Goal: Task Accomplishment & Management: Complete application form

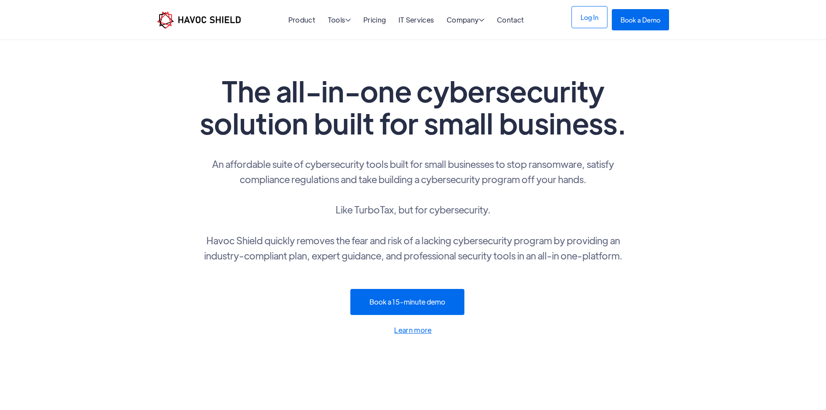
click at [601, 21] on link "Log In" at bounding box center [589, 17] width 36 height 22
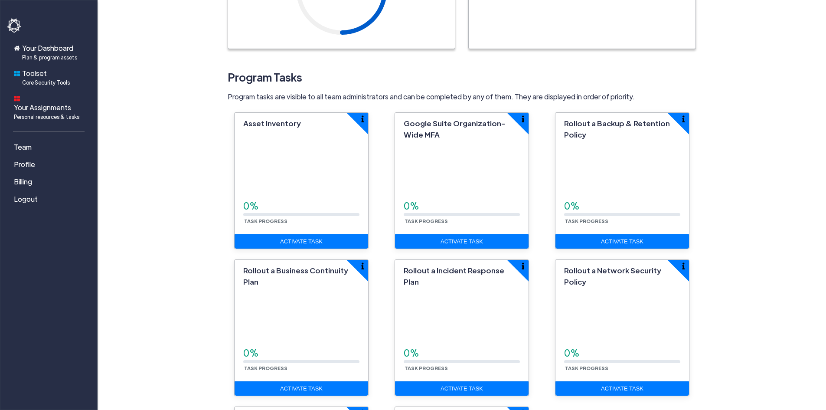
scroll to position [173, 0]
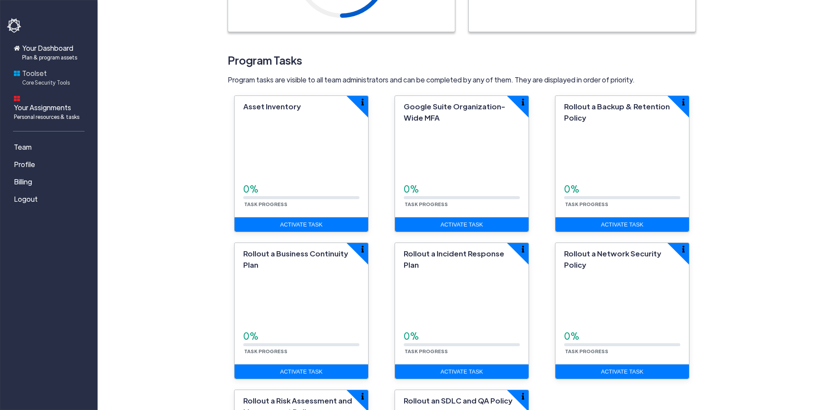
click at [48, 77] on span "Toolset Core Security Tools" at bounding box center [46, 77] width 48 height 18
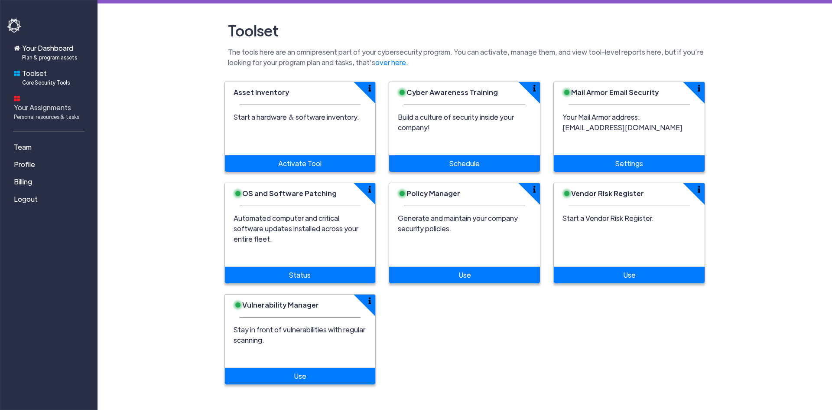
click at [45, 102] on span "Your Assignments Personal resources & tasks" at bounding box center [46, 111] width 65 height 18
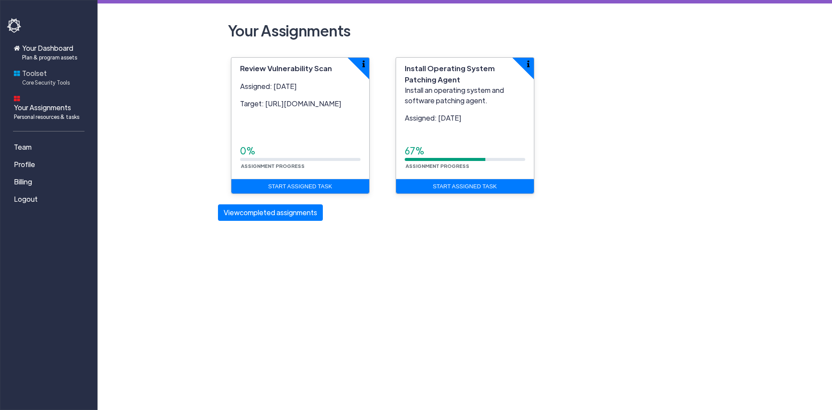
click at [45, 74] on span "Toolset Core Security Tools" at bounding box center [46, 77] width 48 height 18
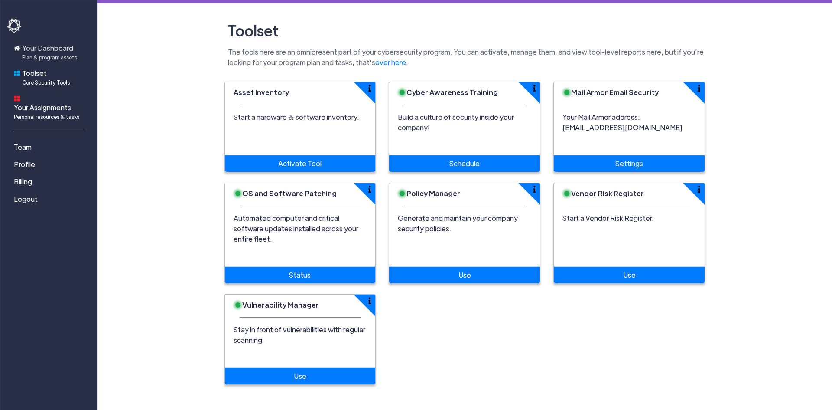
click at [46, 51] on span "Your Dashboard Plan & program assets" at bounding box center [49, 52] width 55 height 18
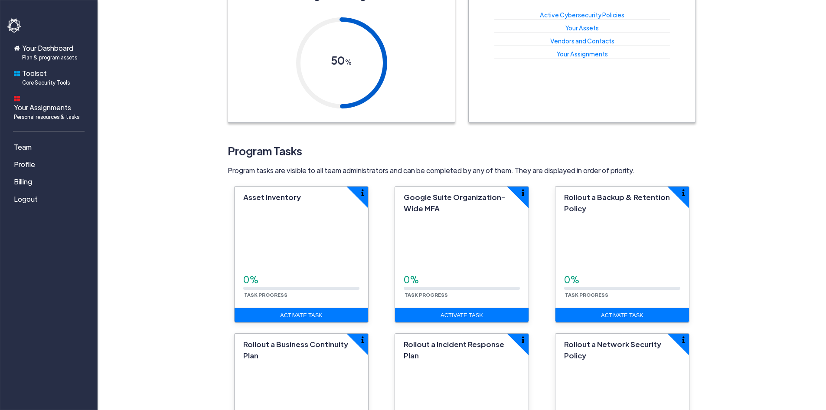
scroll to position [260, 0]
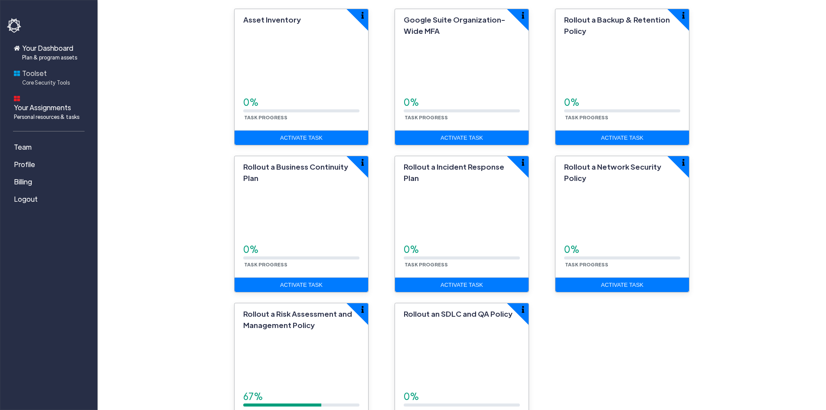
click at [39, 83] on span "Core Security Tools" at bounding box center [46, 82] width 48 height 8
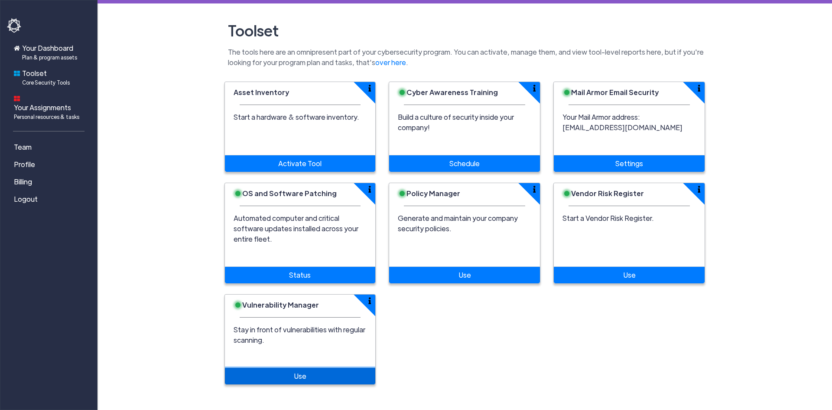
click at [272, 368] on link "Use" at bounding box center [300, 376] width 151 height 16
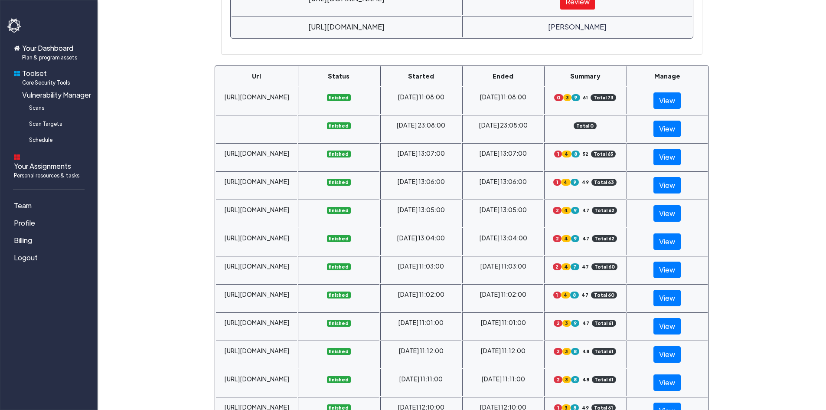
scroll to position [687, 0]
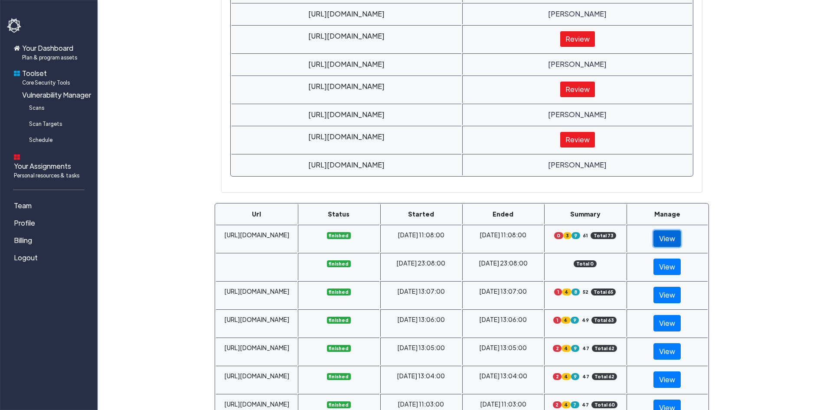
click at [668, 237] on link "View" at bounding box center [666, 238] width 27 height 16
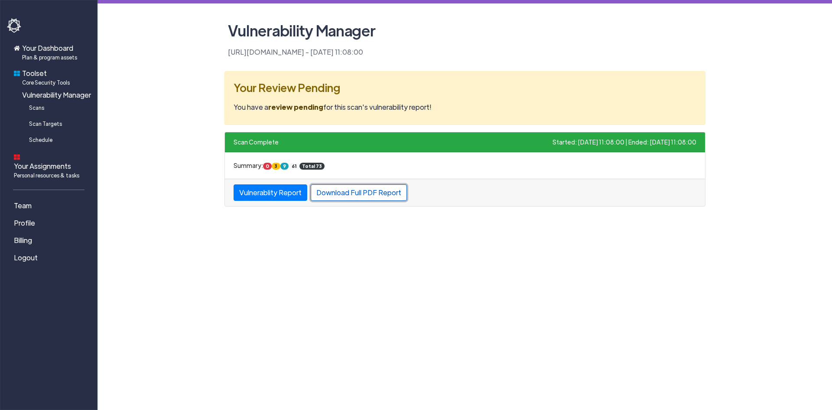
click at [352, 196] on link "Download Full PDF Report" at bounding box center [359, 192] width 96 height 16
click at [551, 170] on div "Summary: 0 3 9 61 Total 73" at bounding box center [465, 165] width 480 height 26
click at [288, 192] on button "Vulnerablity Report" at bounding box center [271, 192] width 74 height 16
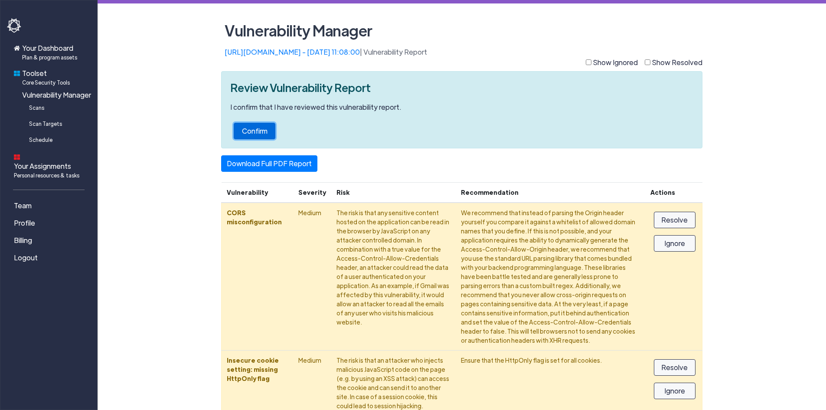
click at [261, 123] on button "Confirm" at bounding box center [255, 131] width 42 height 16
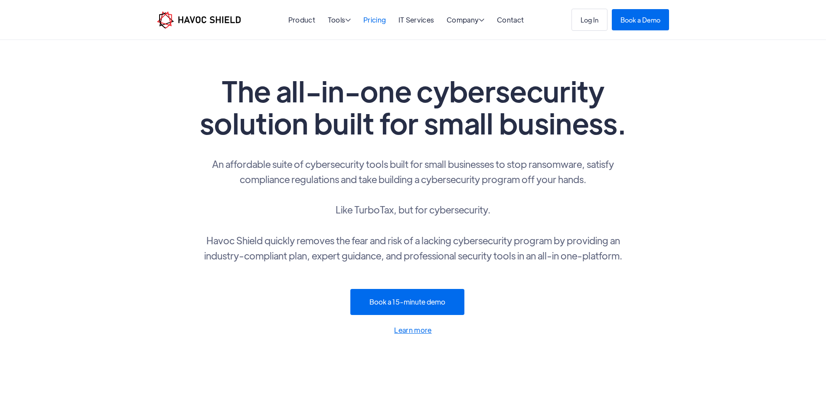
click at [377, 23] on link "Pricing" at bounding box center [374, 19] width 23 height 9
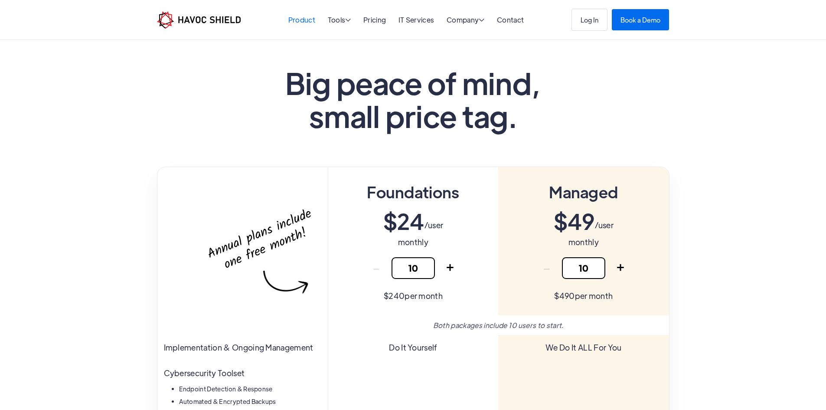
click at [297, 23] on link "Product" at bounding box center [301, 19] width 27 height 9
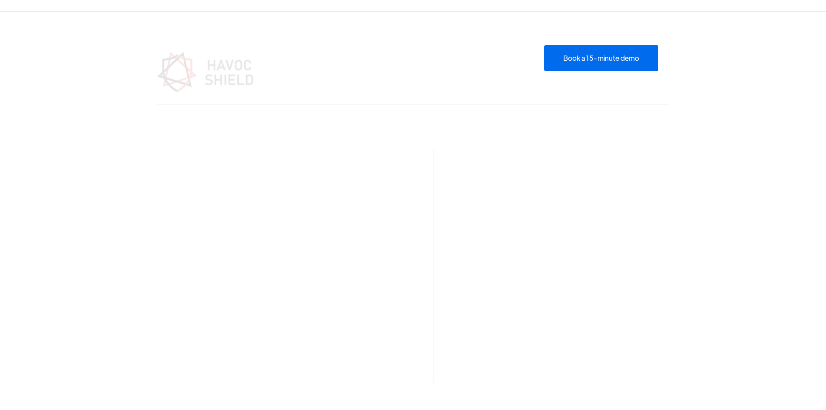
scroll to position [2566, 0]
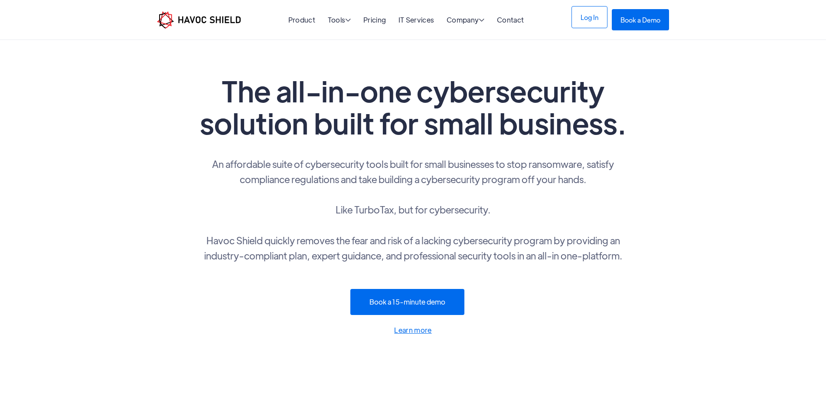
click at [604, 21] on link "Log In" at bounding box center [589, 17] width 36 height 22
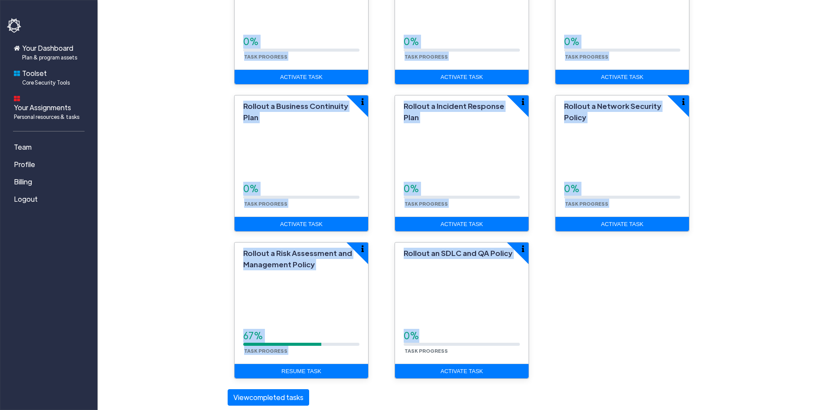
scroll to position [330, 0]
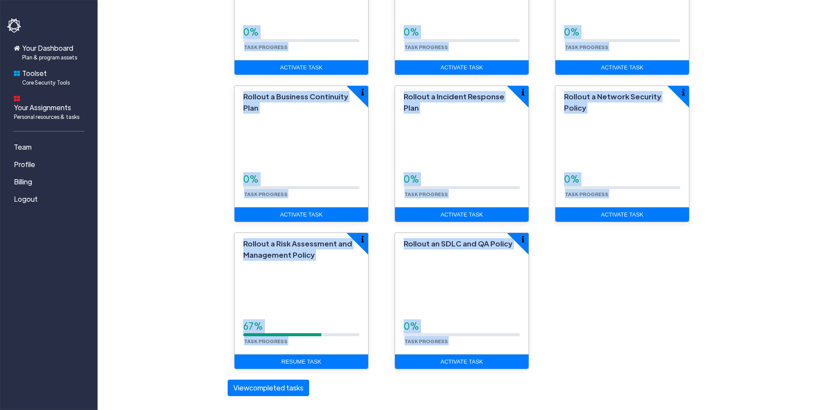
drag, startPoint x: 214, startPoint y: 30, endPoint x: 528, endPoint y: 373, distance: 464.9
click at [528, 373] on main "Cybersecurity Program Dashboard Program Progress 50 % Resources & Tools Active …" at bounding box center [462, 40] width 728 height 740
click at [547, 362] on div "Asset Inventory 0% Task Progress Activate Task Google Suite Organization-Wide M…" at bounding box center [461, 158] width 481 height 441
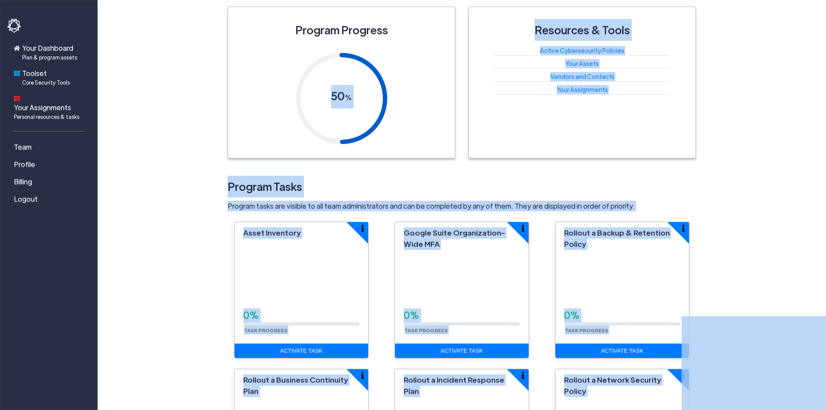
scroll to position [27, 0]
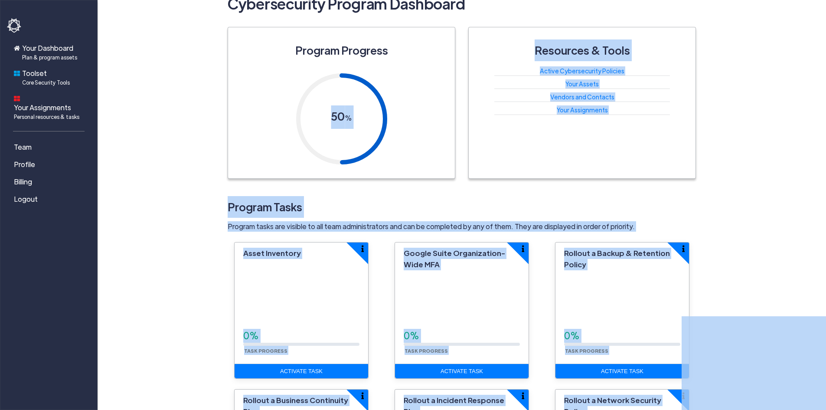
drag, startPoint x: 547, startPoint y: 362, endPoint x: 199, endPoint y: 46, distance: 470.2
click at [199, 46] on main "Cybersecurity Program Dashboard Program Progress 50 % Resources & Tools Active …" at bounding box center [462, 343] width 728 height 740
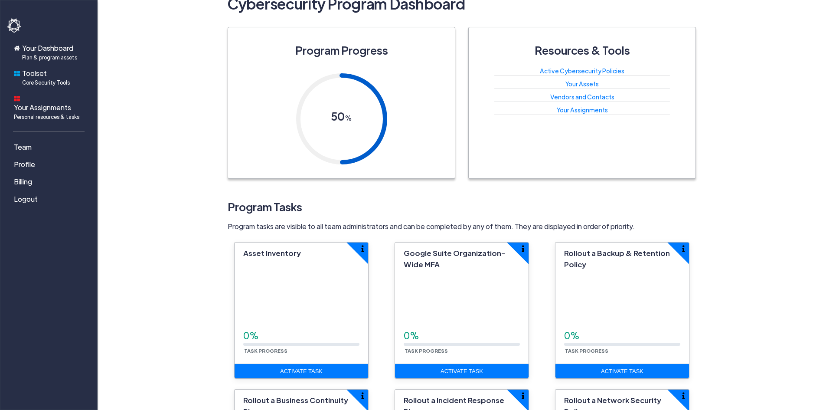
click at [201, 43] on main "Cybersecurity Program Dashboard Program Progress 50 % Resources & Tools Active …" at bounding box center [462, 343] width 728 height 740
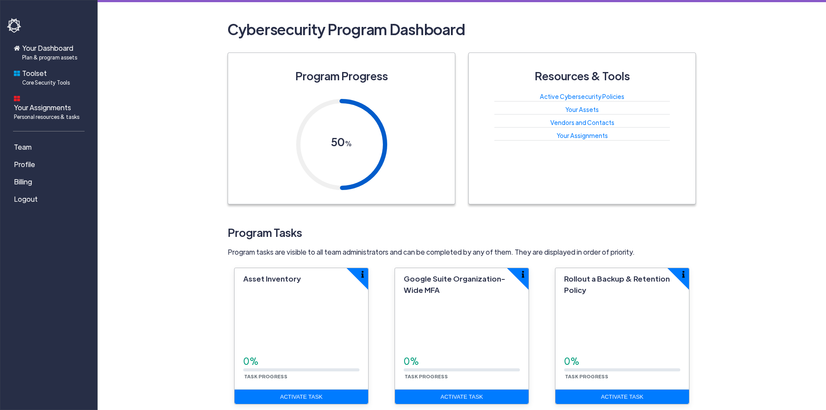
scroll to position [0, 0]
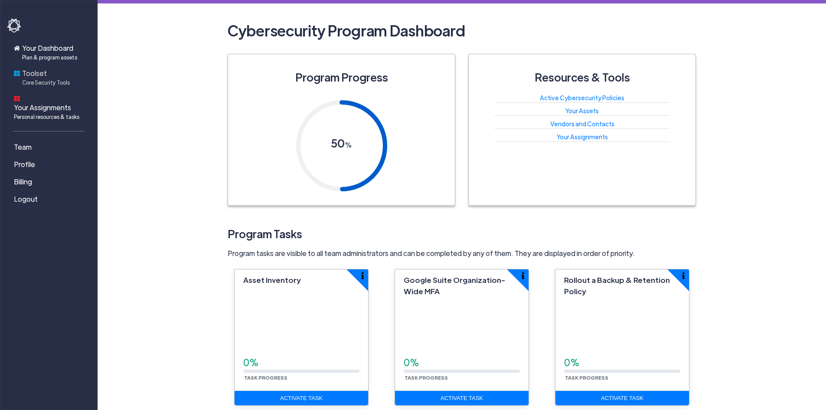
click at [25, 71] on span "Toolset Core Security Tools" at bounding box center [46, 77] width 48 height 18
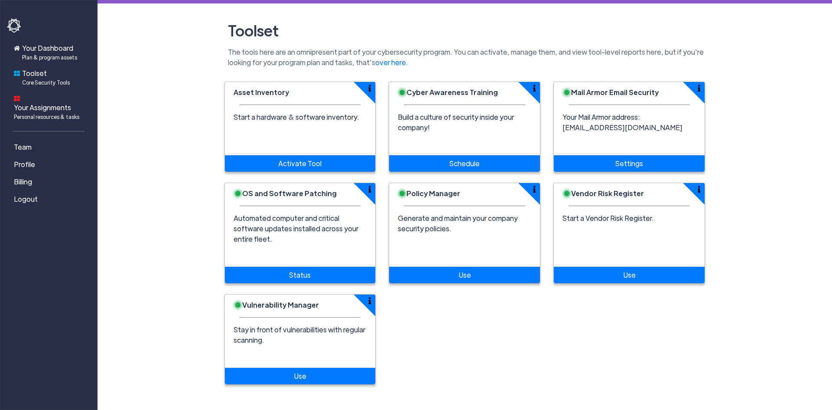
drag, startPoint x: 676, startPoint y: 130, endPoint x: 555, endPoint y: 126, distance: 121.0
click at [555, 126] on div "Your Mail Armor address: [EMAIL_ADDRESS][DOMAIN_NAME]" at bounding box center [629, 133] width 151 height 43
drag, startPoint x: 655, startPoint y: 219, endPoint x: 555, endPoint y: 187, distance: 104.7
click at [555, 187] on div "Vendor Risk Register Start a Vendor Risk Register. Use" at bounding box center [630, 233] width 152 height 101
click at [555, 187] on div "Vendor Risk Register" at bounding box center [629, 198] width 151 height 30
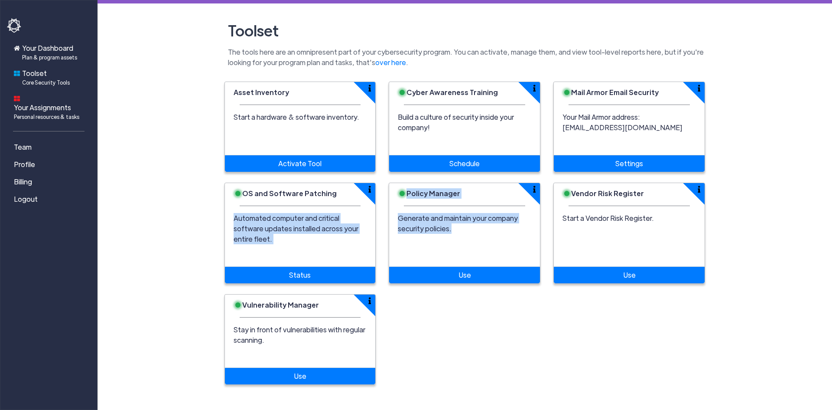
drag, startPoint x: 517, startPoint y: 246, endPoint x: 320, endPoint y: 175, distance: 209.1
click at [333, 175] on div "Asset Inventory Start a hardware & software inventory. Activate Tool Cyber Awar…" at bounding box center [465, 238] width 494 height 313
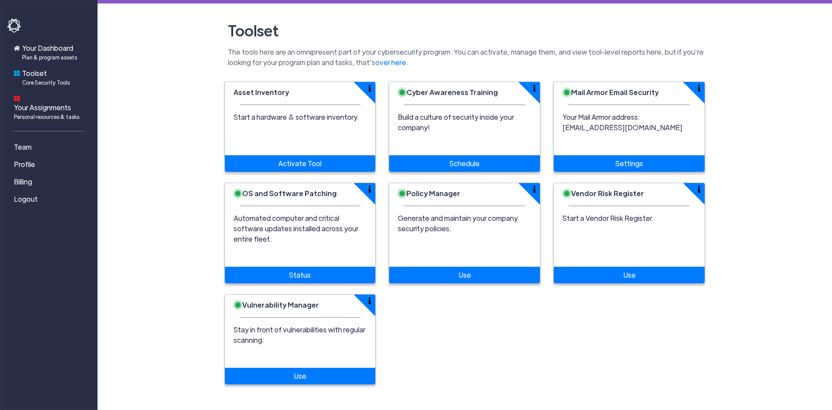
drag, startPoint x: 199, startPoint y: 173, endPoint x: 486, endPoint y: 254, distance: 298.0
click at [200, 173] on main "Toolset The tools here are an omnipresent part of your cybersecurity program. Y…" at bounding box center [465, 197] width 735 height 395
click at [505, 267] on link "Use" at bounding box center [464, 275] width 151 height 16
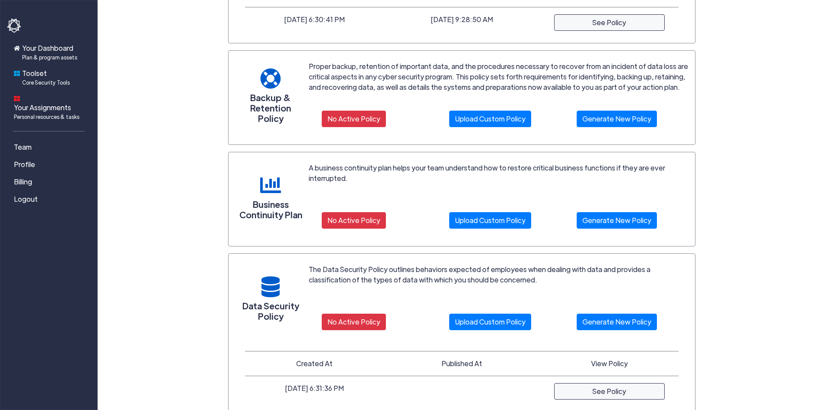
scroll to position [173, 0]
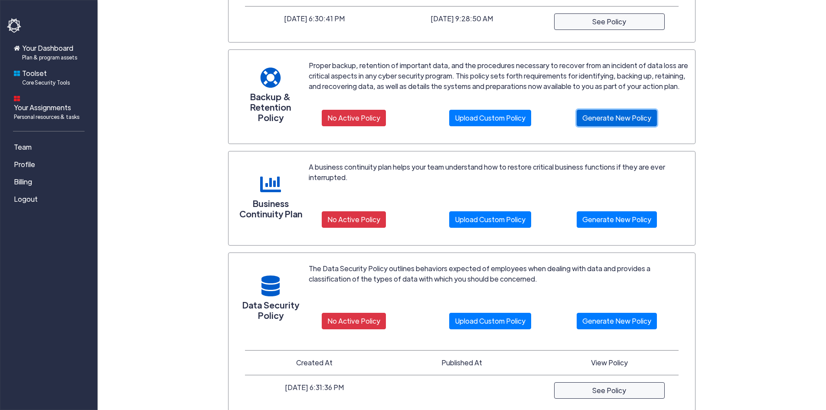
click at [626, 119] on link "Generate New Policy" at bounding box center [617, 118] width 80 height 16
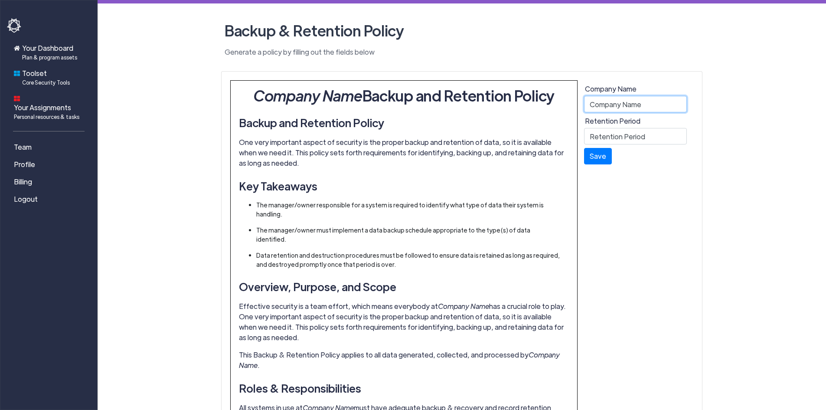
drag, startPoint x: 667, startPoint y: 106, endPoint x: 495, endPoint y: 102, distance: 172.6
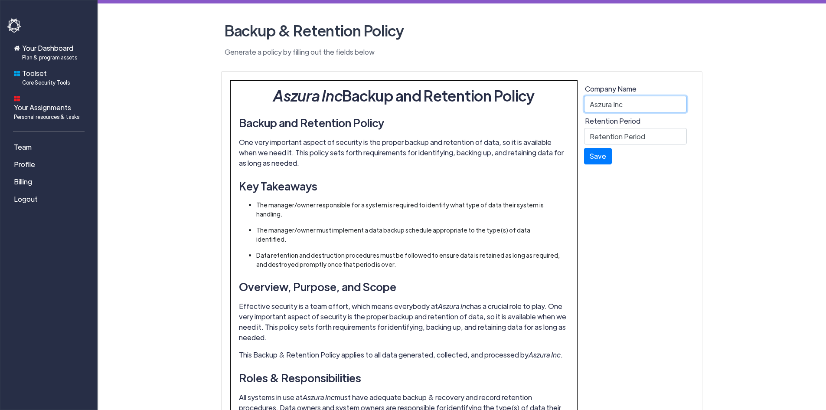
type input "Aszura Inc"
click at [618, 147] on form "Company Name Aszura Inc Retention Period Retention Period Save" at bounding box center [635, 124] width 103 height 81
click at [617, 140] on input "Retention Period" at bounding box center [635, 136] width 103 height 16
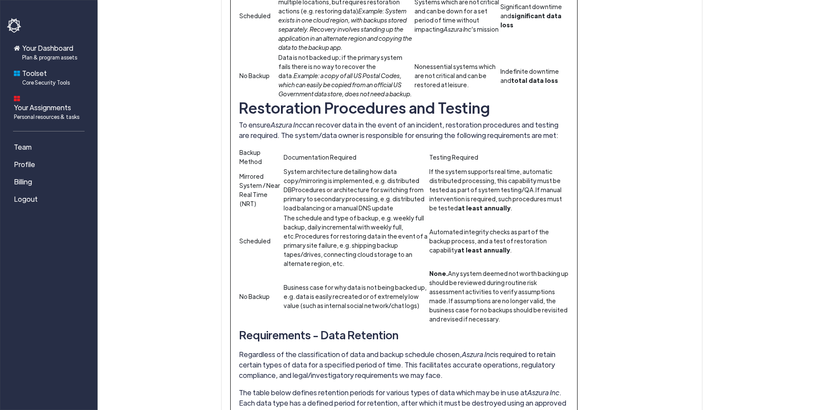
scroll to position [1030, 0]
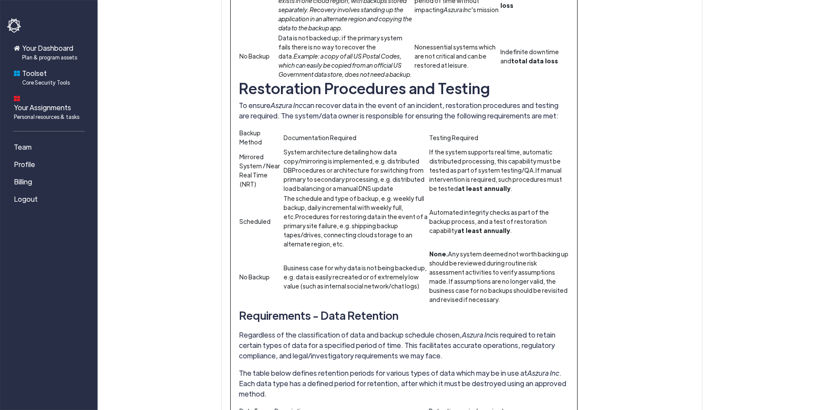
type input "6 months"
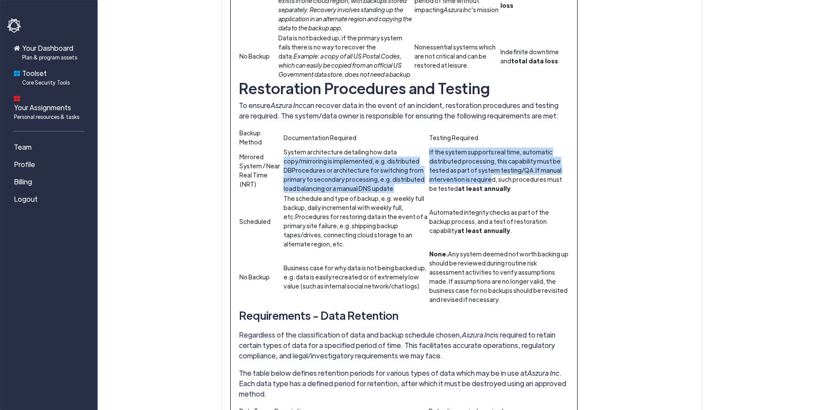
drag, startPoint x: 428, startPoint y: 112, endPoint x: 487, endPoint y: 138, distance: 64.3
click at [487, 147] on tr "Mirrored System / Near Real Time (NRT) System architecture detailing how data c…" at bounding box center [404, 170] width 330 height 46
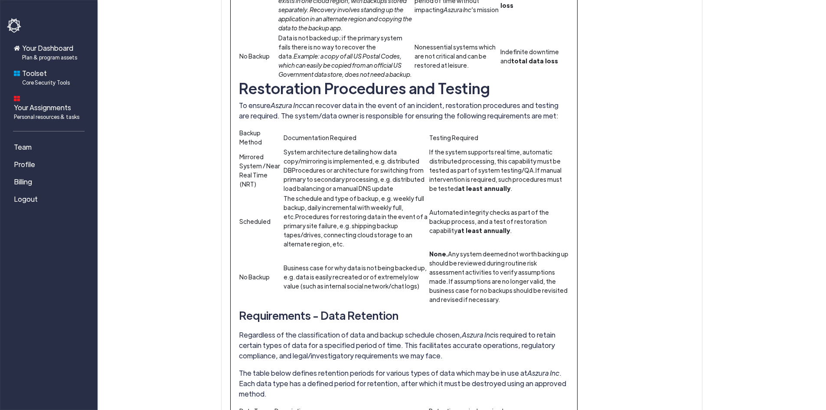
click at [498, 155] on td "If the system supports real time, automatic distributed processing, this capabi…" at bounding box center [499, 170] width 140 height 46
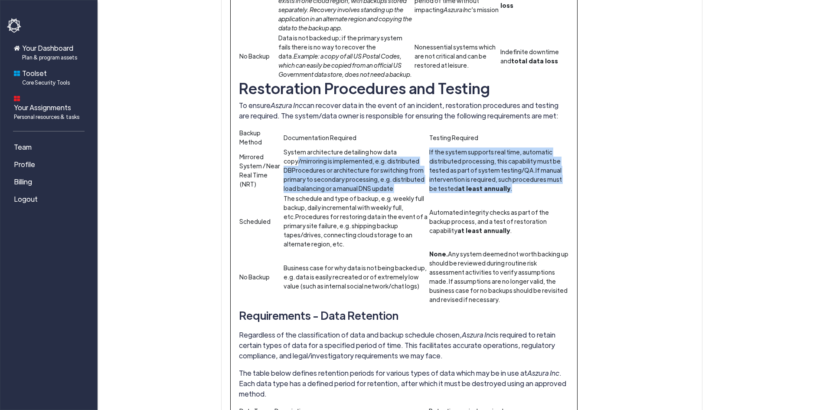
drag, startPoint x: 521, startPoint y: 150, endPoint x: 297, endPoint y: 124, distance: 225.1
click at [297, 147] on tr "Mirrored System / Near Real Time (NRT) System architecture detailing how data c…" at bounding box center [404, 170] width 330 height 46
drag, startPoint x: 288, startPoint y: 112, endPoint x: 520, endPoint y: 158, distance: 236.4
click at [433, 163] on tbody "Backup Method Documentation Required Testing Required Mirrored System / Near Re…" at bounding box center [404, 216] width 330 height 176
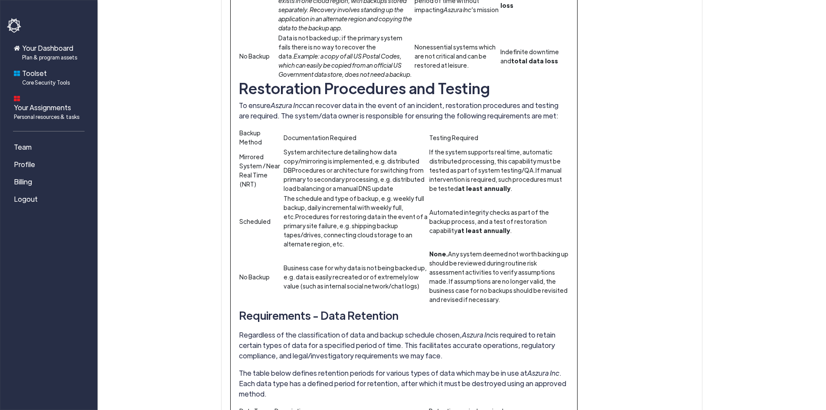
click at [520, 193] on td "Automated integrity checks as part of the backup process, and a test of restora…" at bounding box center [499, 220] width 140 height 55
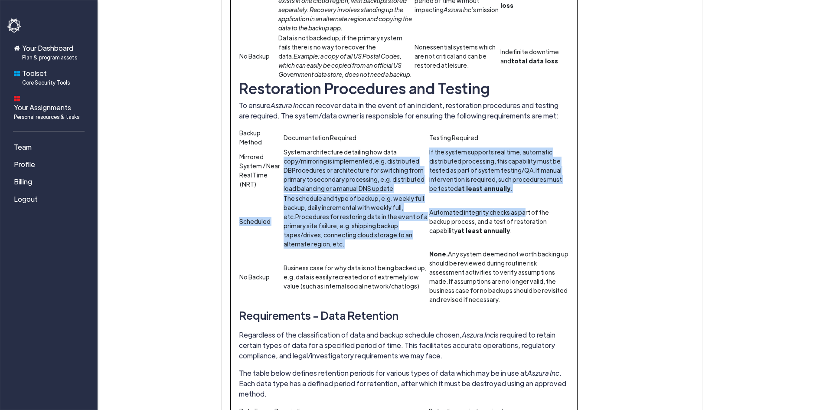
drag, startPoint x: 520, startPoint y: 158, endPoint x: 387, endPoint y: 114, distance: 140.0
click at [387, 128] on tbody "Backup Method Documentation Required Testing Required Mirrored System / Near Re…" at bounding box center [404, 216] width 330 height 176
click at [386, 147] on td "System architecture detailing how data copy/mirroring is implemented, e.g. dist…" at bounding box center [356, 170] width 146 height 46
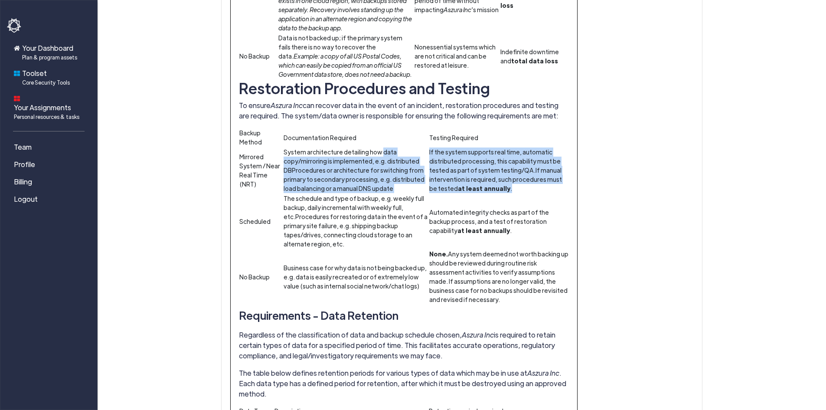
drag, startPoint x: 386, startPoint y: 114, endPoint x: 515, endPoint y: 151, distance: 133.5
click at [515, 151] on tr "Mirrored System / Near Real Time (NRT) System architecture detailing how data c…" at bounding box center [404, 170] width 330 height 46
click at [515, 151] on td "If the system supports real time, automatic distributed processing, this capabi…" at bounding box center [499, 170] width 140 height 46
drag, startPoint x: 515, startPoint y: 152, endPoint x: 286, endPoint y: 121, distance: 230.9
click at [286, 147] on tr "Mirrored System / Near Real Time (NRT) System architecture detailing how data c…" at bounding box center [404, 170] width 330 height 46
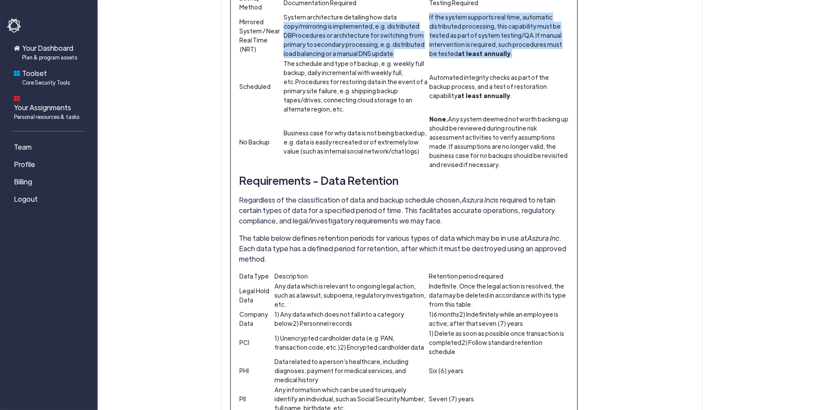
scroll to position [1160, 0]
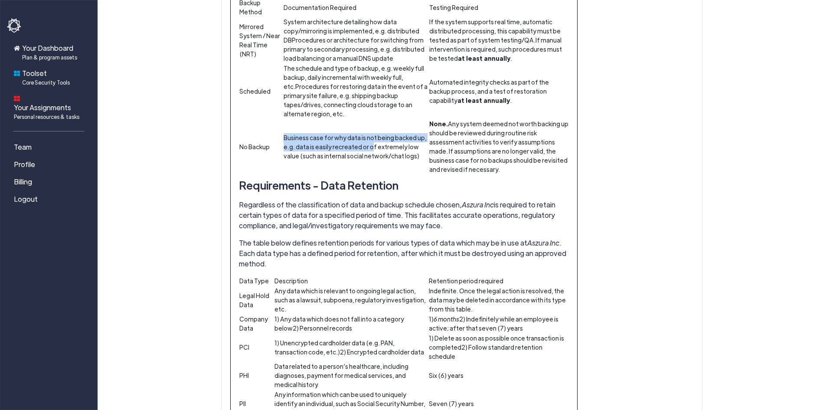
drag, startPoint x: 279, startPoint y: 99, endPoint x: 368, endPoint y: 109, distance: 89.9
click at [368, 119] on tr "No Backup Business case for why data is not being backed up, e.g. data is easil…" at bounding box center [404, 146] width 330 height 55
drag, startPoint x: 411, startPoint y: 121, endPoint x: 284, endPoint y: 101, distance: 129.1
click at [284, 119] on td "Business case for why data is not being backed up, e.g. data is easily recreate…" at bounding box center [356, 146] width 146 height 55
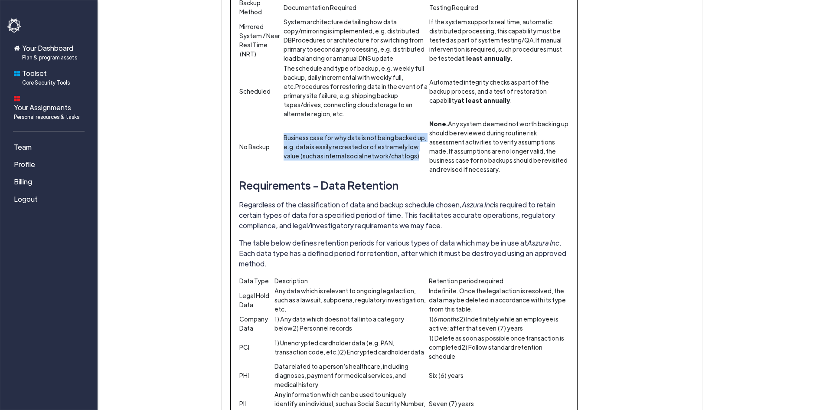
drag, startPoint x: 284, startPoint y: 101, endPoint x: 404, endPoint y: 126, distance: 122.6
click at [404, 126] on td "Business case for why data is not being backed up, e.g. data is easily recreate…" at bounding box center [356, 146] width 146 height 55
drag, startPoint x: 410, startPoint y: 118, endPoint x: 292, endPoint y: 97, distance: 119.4
click at [292, 119] on td "Business case for why data is not being backed up, e.g. data is easily recreate…" at bounding box center [356, 146] width 146 height 55
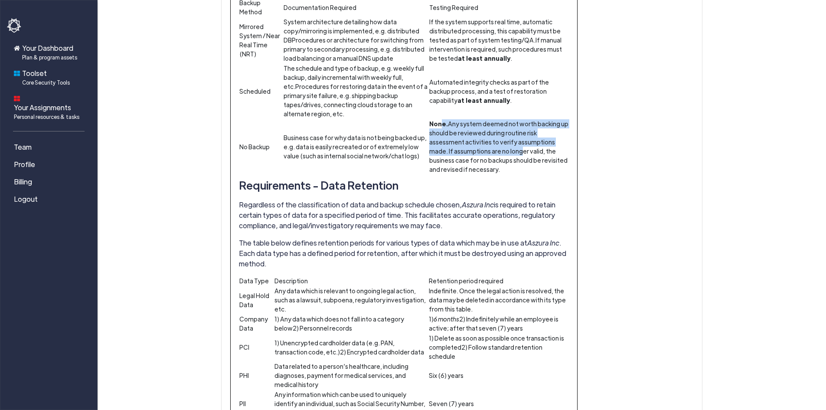
drag, startPoint x: 441, startPoint y: 84, endPoint x: 495, endPoint y: 117, distance: 62.9
click at [495, 119] on td "None. Any system deemed not worth backing up should be reviewed during routine …" at bounding box center [499, 146] width 140 height 55
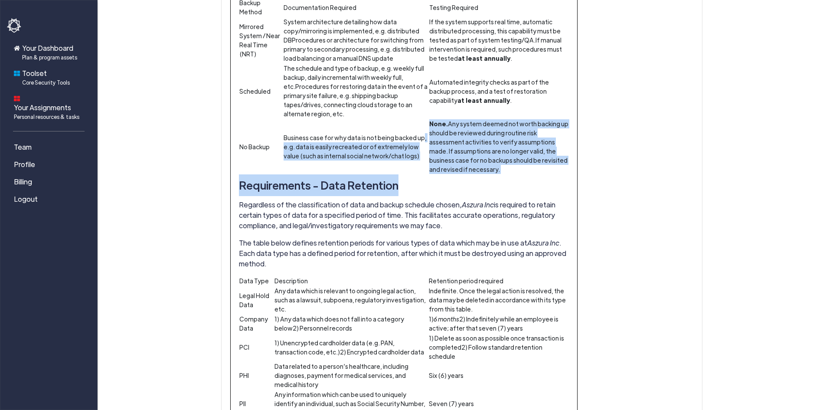
drag, startPoint x: 492, startPoint y: 137, endPoint x: 417, endPoint y: 85, distance: 91.0
click at [417, 119] on td "Business case for why data is not being backed up, e.g. data is easily recreate…" at bounding box center [356, 146] width 146 height 55
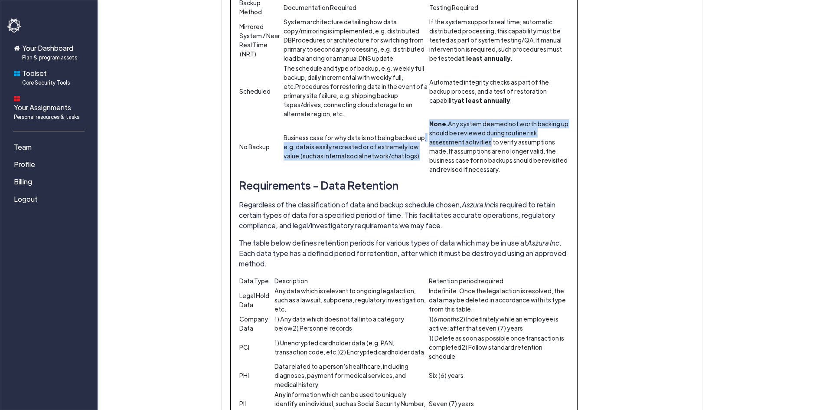
drag, startPoint x: 417, startPoint y: 85, endPoint x: 441, endPoint y: 104, distance: 30.5
click at [441, 119] on tr "No Backup Business case for why data is not being backed up, e.g. data is easil…" at bounding box center [404, 146] width 330 height 55
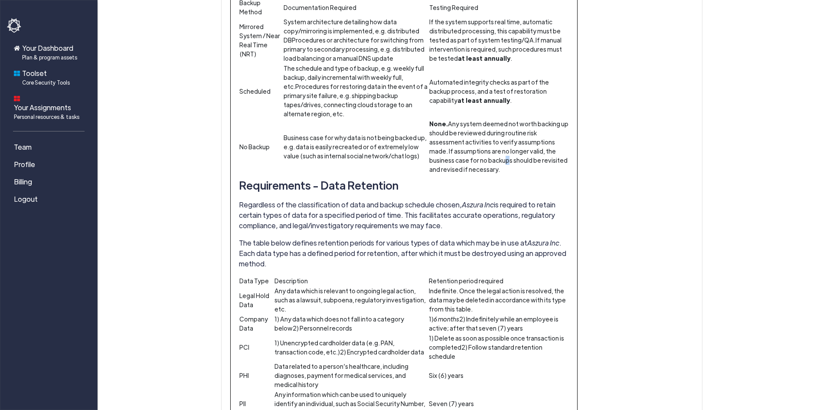
drag, startPoint x: 466, startPoint y: 118, endPoint x: 464, endPoint y: 124, distance: 5.9
click at [464, 124] on td "None. Any system deemed not worth backing up should be reviewed during routine …" at bounding box center [499, 146] width 140 height 55
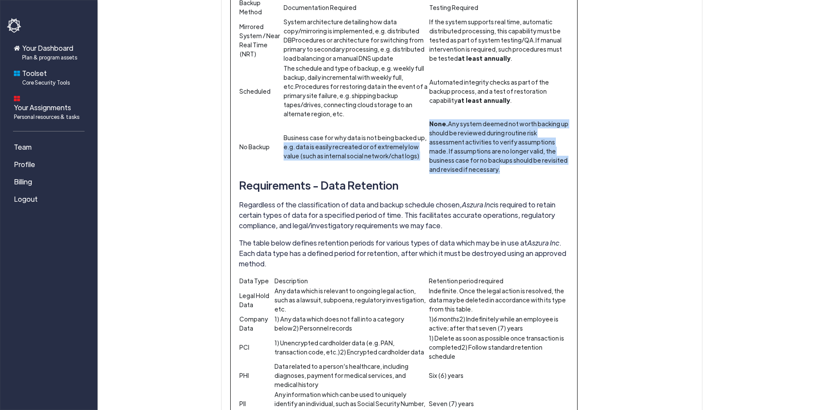
drag, startPoint x: 463, startPoint y: 131, endPoint x: 421, endPoint y: 82, distance: 64.6
click at [421, 119] on tr "No Backup Business case for why data is not being backed up, e.g. data is easil…" at bounding box center [404, 146] width 330 height 55
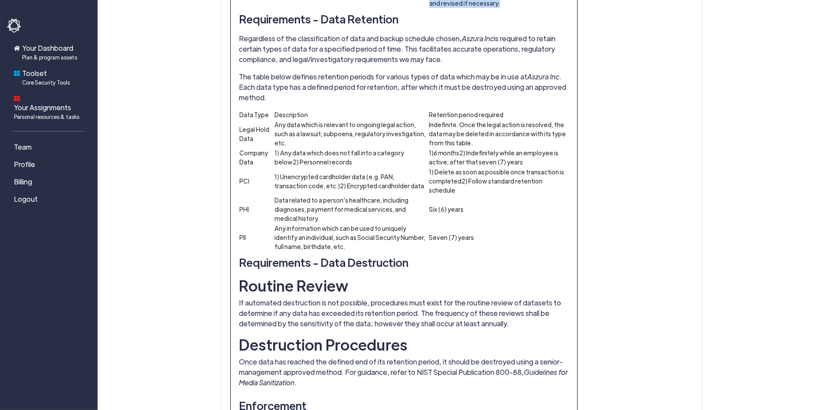
scroll to position [1333, 0]
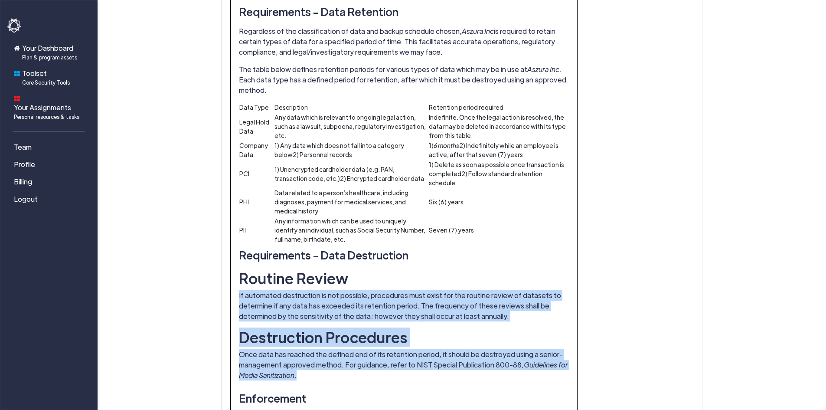
drag, startPoint x: 339, startPoint y: 321, endPoint x: 234, endPoint y: 230, distance: 138.9
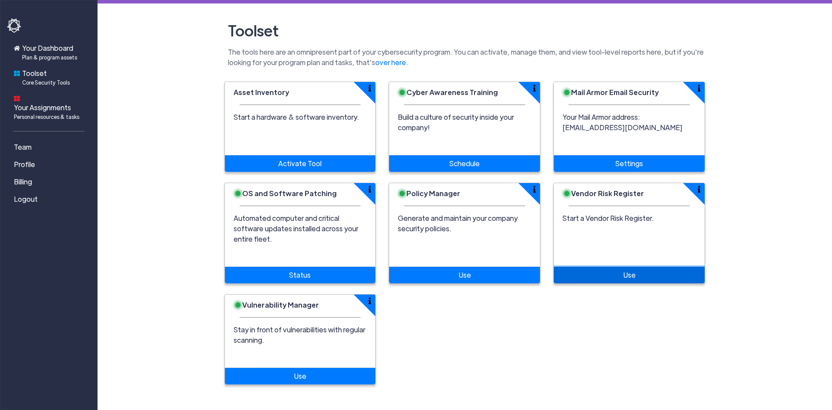
click at [614, 267] on link "Use" at bounding box center [629, 275] width 151 height 16
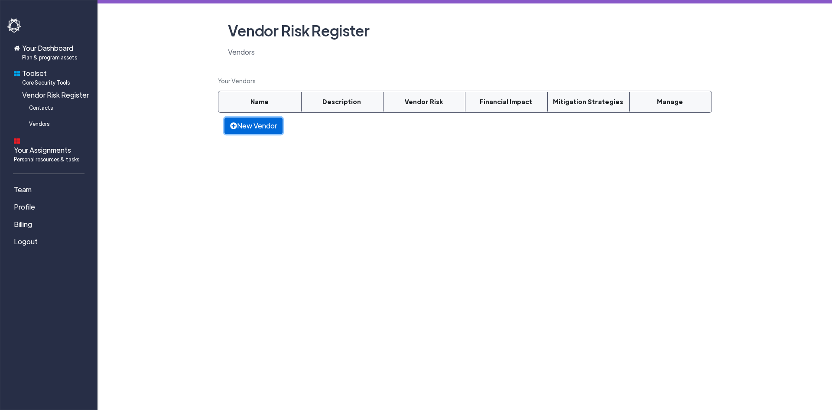
click at [226, 134] on link "New Vendor" at bounding box center [254, 125] width 58 height 16
select select
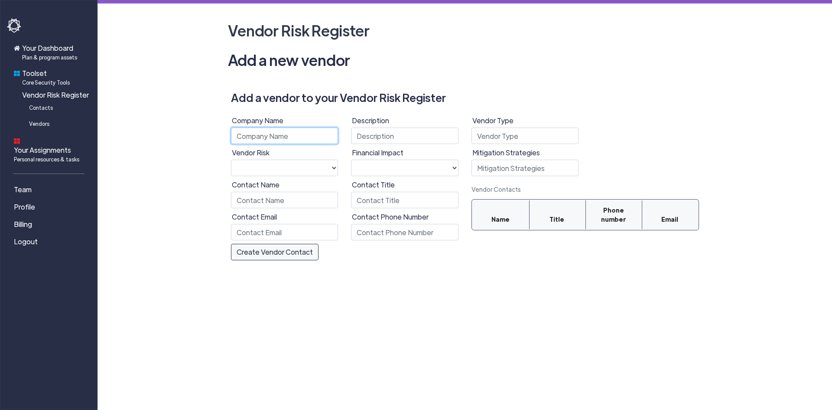
click at [280, 134] on input "text" at bounding box center [285, 135] width 108 height 16
click at [140, 46] on main "Vendor Risk Register Add a new vendor Add a vendor to your Vendor Risk Register…" at bounding box center [465, 132] width 735 height 264
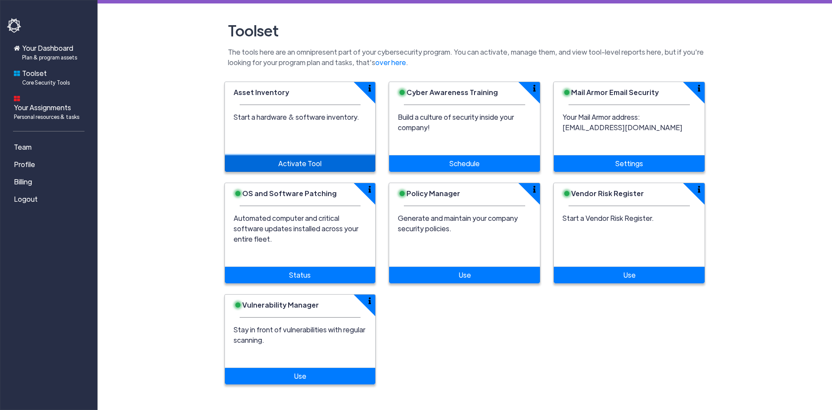
click at [241, 165] on link "Activate Tool" at bounding box center [300, 163] width 151 height 16
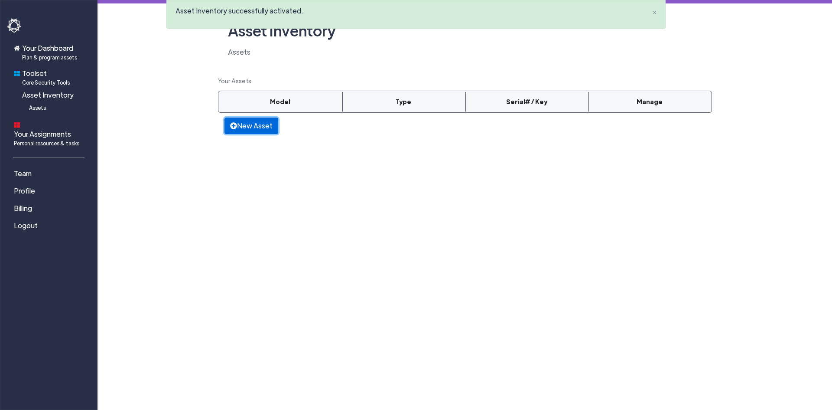
click at [258, 130] on link "New Asset" at bounding box center [252, 125] width 54 height 16
select select
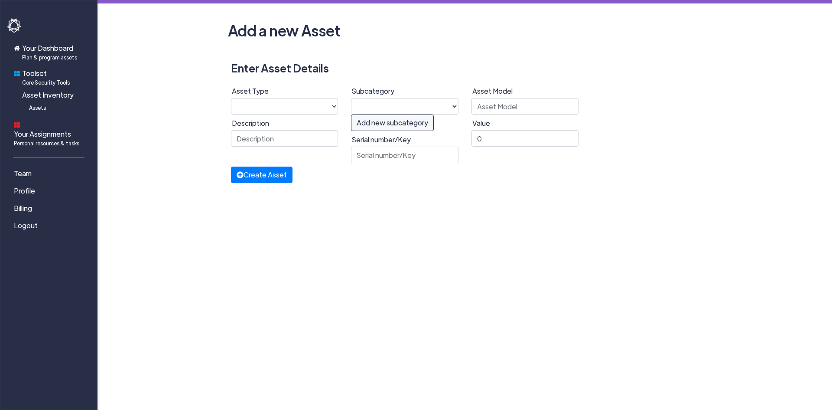
click at [283, 96] on label "Asset Type" at bounding box center [285, 91] width 107 height 10
click at [286, 98] on select "Hardware Software" at bounding box center [285, 106] width 108 height 16
select select "hardware"
click at [231, 98] on select "Hardware Software" at bounding box center [285, 106] width 108 height 16
select select "22"
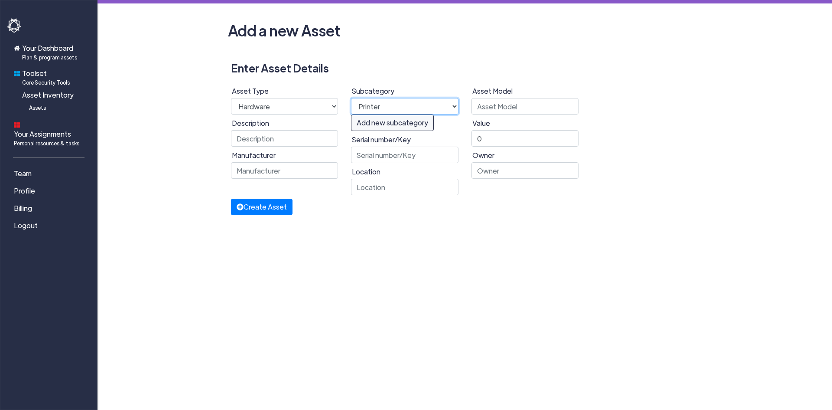
click at [402, 105] on select "Printer TV Wireless Access Point Network Switch Laptop Desktop Computer Router" at bounding box center [405, 106] width 108 height 16
click at [246, 98] on select "Hardware Software" at bounding box center [285, 106] width 108 height 16
select select "software"
click at [231, 98] on select "Hardware Software" at bounding box center [285, 106] width 108 height 16
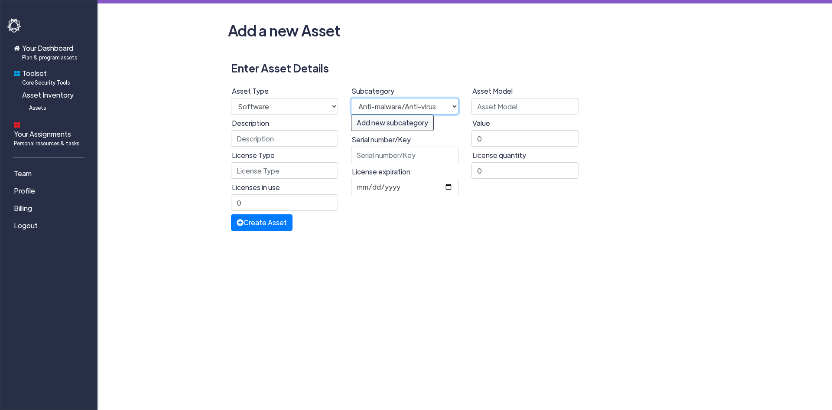
click at [421, 106] on select "Anti-malware/Anti-virus IDE Design Finance" at bounding box center [405, 106] width 108 height 16
click at [351, 98] on select "Anti-malware/Anti-virus IDE Design Finance" at bounding box center [405, 106] width 108 height 16
click at [380, 98] on select "Anti-malware/Anti-virus IDE Design Finance" at bounding box center [405, 106] width 108 height 16
click at [351, 98] on select "Anti-malware/Anti-virus IDE Design Finance" at bounding box center [405, 106] width 108 height 16
click at [374, 108] on select "Anti-malware/Anti-virus IDE Design Finance" at bounding box center [405, 106] width 108 height 16
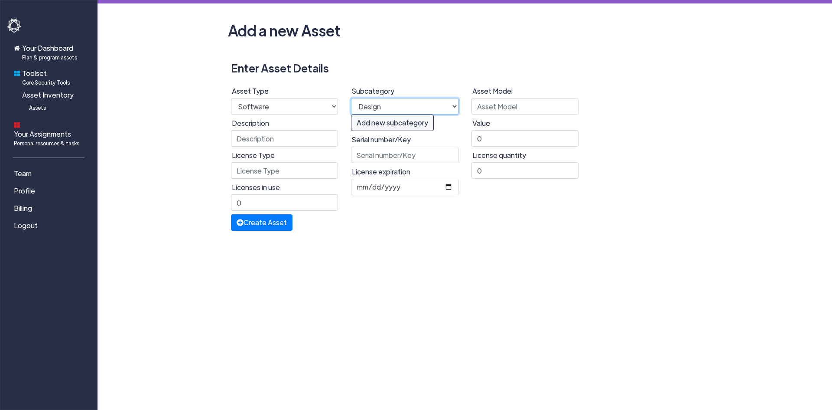
select select "29"
click at [351, 98] on select "Anti-malware/Anti-virus IDE Design Finance" at bounding box center [405, 106] width 108 height 16
click at [284, 169] on input "text" at bounding box center [285, 170] width 108 height 16
click at [275, 141] on input "text" at bounding box center [285, 138] width 108 height 16
click at [182, 106] on main "Add a new Asset Enter Asset Details Asset Type Hardware Software Description Li…" at bounding box center [465, 115] width 735 height 231
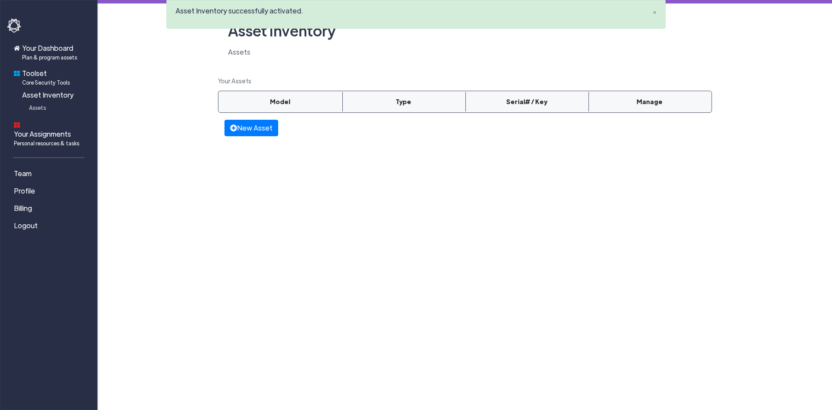
click at [36, 108] on span "Assets" at bounding box center [37, 108] width 17 height 8
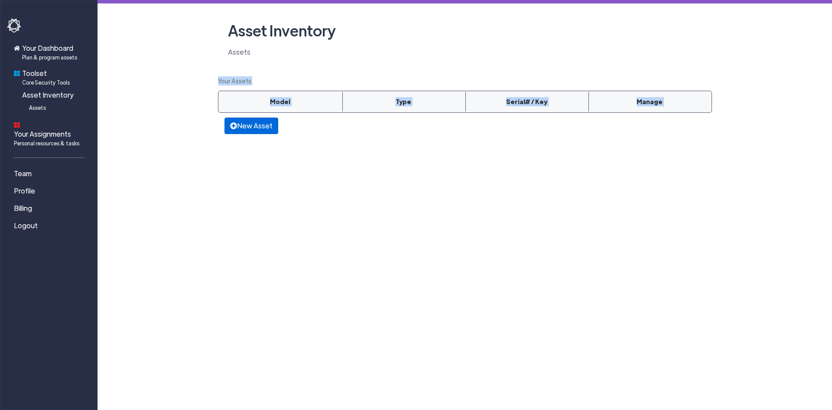
click at [227, 121] on main "Asset Inventory Assets Your Assets Model Type Serial# / Key Manage New Asset" at bounding box center [465, 68] width 735 height 136
click at [250, 122] on link "New Asset" at bounding box center [252, 125] width 54 height 16
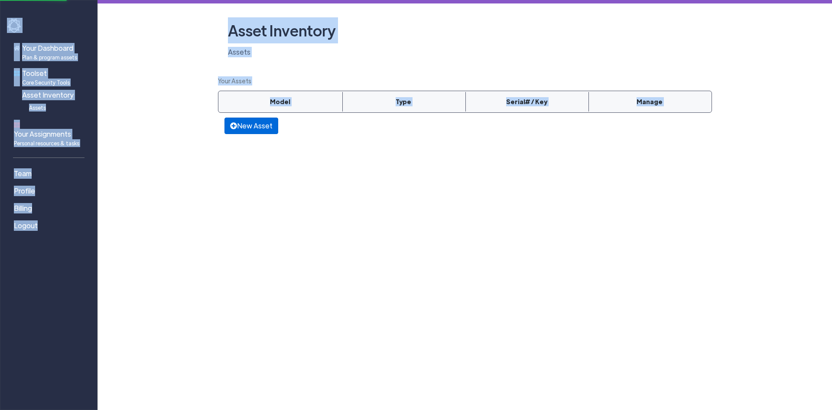
select select
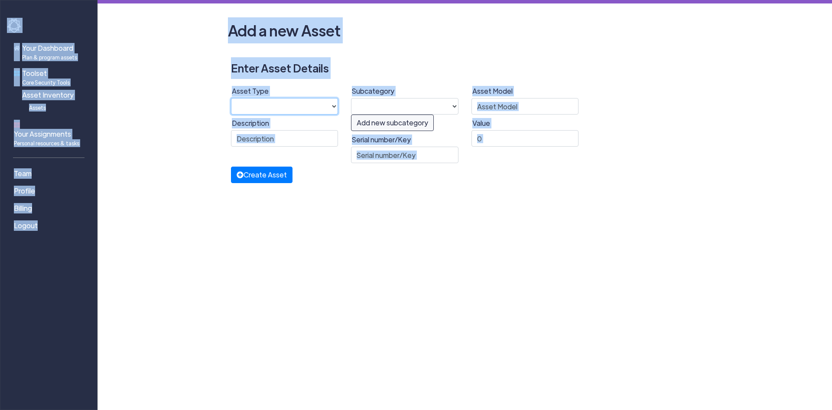
click at [284, 106] on select "Hardware Software" at bounding box center [285, 106] width 108 height 16
select select "software"
click at [231, 98] on select "Hardware Software" at bounding box center [285, 106] width 108 height 16
select select "19"
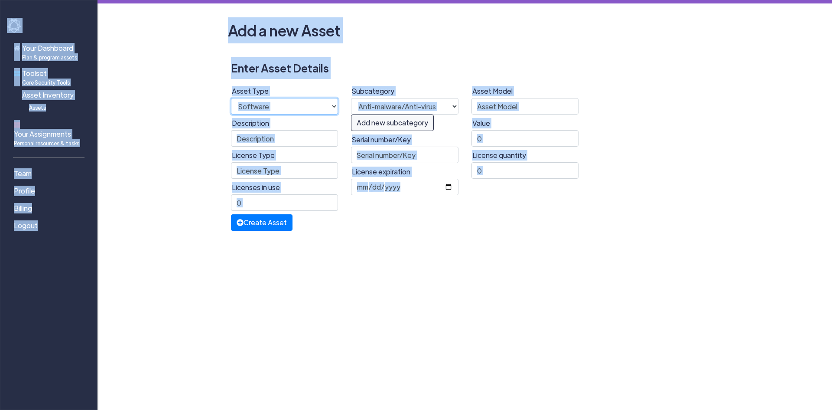
click at [283, 102] on select "Hardware Software" at bounding box center [285, 106] width 108 height 16
select select "hardware"
click at [231, 98] on select "Hardware Software" at bounding box center [285, 106] width 108 height 16
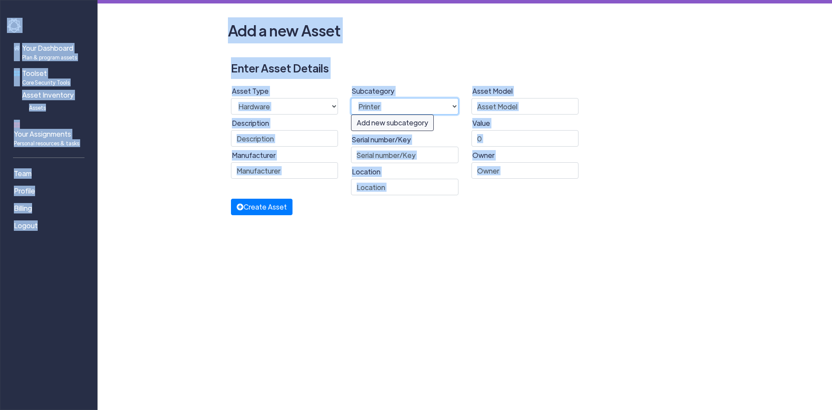
click at [448, 111] on select "Printer TV Wireless Access Point Network Switch Laptop Desktop Computer Router" at bounding box center [405, 106] width 108 height 16
click at [351, 98] on select "Printer TV Wireless Access Point Network Switch Laptop Desktop Computer Router" at bounding box center [405, 106] width 108 height 16
click at [437, 110] on select "Printer TV Wireless Access Point Network Switch Laptop Desktop Computer Router" at bounding box center [405, 106] width 108 height 16
click at [351, 98] on select "Printer TV Wireless Access Point Network Switch Laptop Desktop Computer Router" at bounding box center [405, 106] width 108 height 16
click at [476, 222] on div "Your Dashboard Plan & program assets Toolset Core Security Tools Asset Inventor…" at bounding box center [416, 205] width 832 height 410
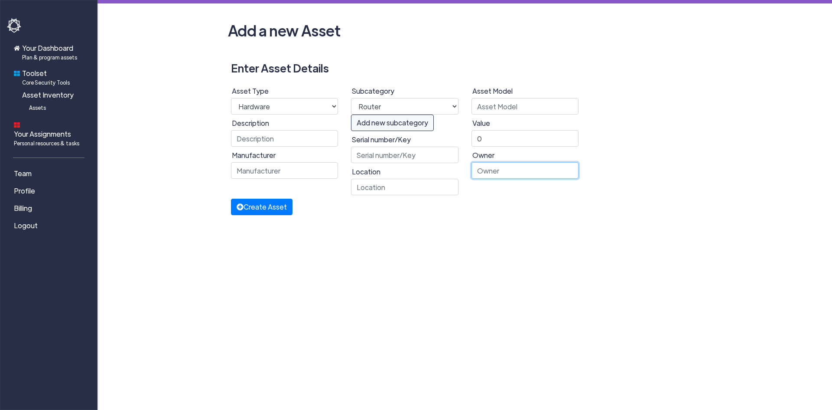
click at [533, 163] on input at bounding box center [526, 170] width 108 height 16
click at [510, 143] on input "0" at bounding box center [526, 138] width 108 height 16
click at [491, 112] on input "text" at bounding box center [526, 106] width 108 height 16
click at [414, 101] on select "Printer TV Wireless Access Point Network Switch Laptop Desktop Computer Router" at bounding box center [405, 106] width 108 height 16
select select "24"
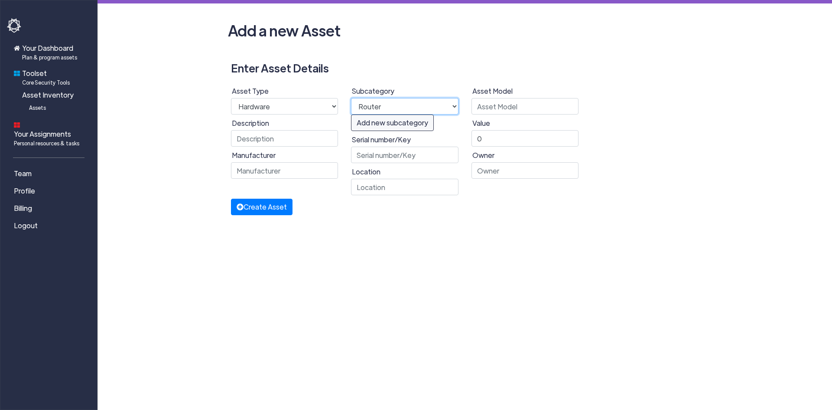
click at [351, 98] on select "Printer TV Wireless Access Point Network Switch Laptop Desktop Computer Router" at bounding box center [405, 106] width 108 height 16
click at [200, 130] on main "Add a new Asset Enter Asset Details Asset Type Hardware Software Description Ma…" at bounding box center [465, 107] width 735 height 215
click at [38, 49] on span "Your Dashboard Plan & program assets" at bounding box center [49, 52] width 55 height 18
